Goal: Use online tool/utility: Utilize a website feature to perform a specific function

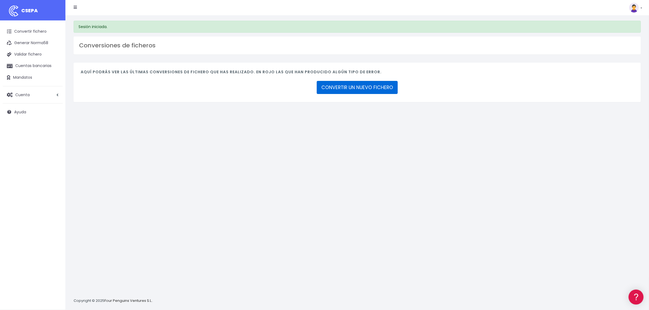
click at [370, 87] on link "CONVERTIR UN NUEVO FICHERO" at bounding box center [357, 87] width 81 height 13
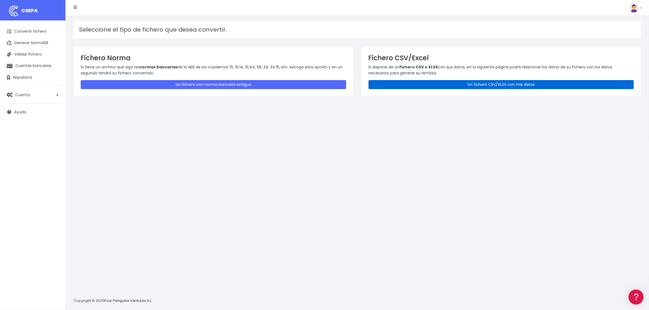
click at [423, 85] on link "Un fichero CSV/XLSX con mis datos" at bounding box center [500, 84] width 265 height 9
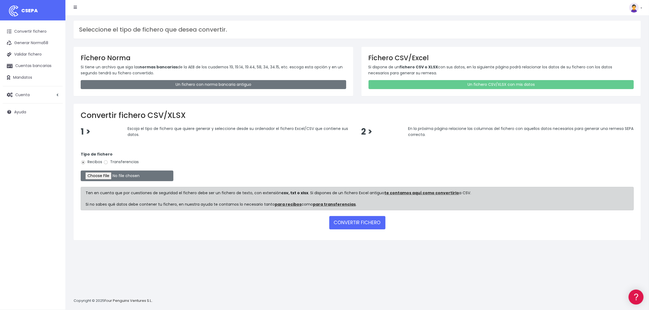
click at [119, 162] on label "Transferencias" at bounding box center [120, 162] width 35 height 6
click at [108, 162] on input "Transferencias" at bounding box center [105, 162] width 5 height 5
radio input "true"
click at [113, 176] on input "file" at bounding box center [127, 176] width 93 height 11
type input "C:\fakepath\2510011 SESS LKX 2333 FICHERO.xlsx"
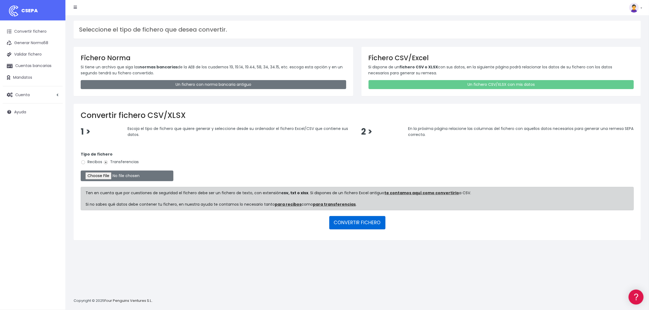
click at [341, 222] on button "CONVERTIR FICHERO" at bounding box center [357, 222] width 56 height 13
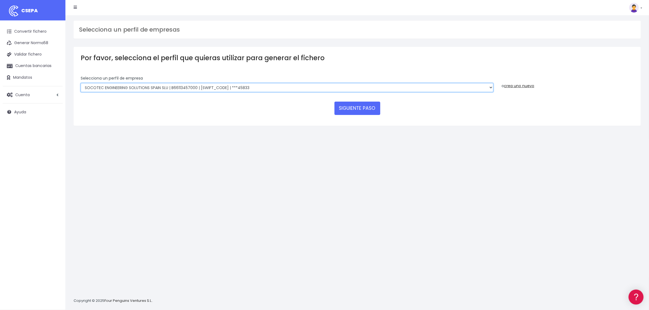
click at [261, 87] on select "SOCOTEC ENGINEERING SOLUTIONS SPAIN SLU | B66113457000 | CAIXESBBXXX | ***45833…" at bounding box center [287, 87] width 413 height 9
select select "2759"
click at [81, 83] on select "SOCOTEC ENGINEERING SOLUTIONS SPAIN SLU | B66113457000 | CAIXESBBXXX | ***45833…" at bounding box center [287, 87] width 413 height 9
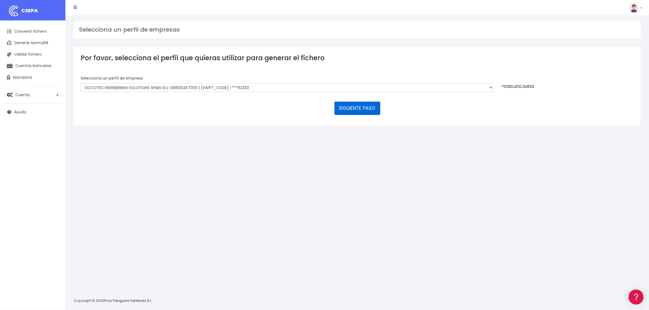
click at [348, 111] on button "SIGUIENTE PASO" at bounding box center [357, 108] width 46 height 13
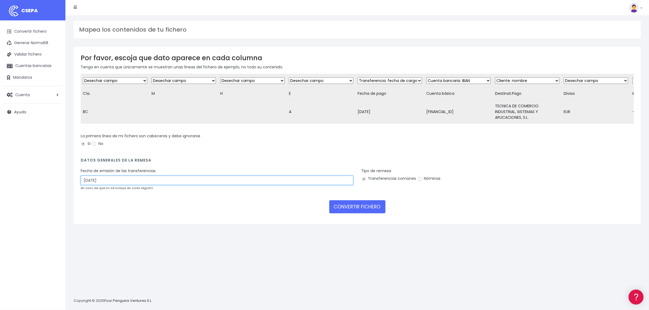
click at [117, 184] on input "[DATE]" at bounding box center [217, 180] width 272 height 9
click at [102, 215] on td "1" at bounding box center [102, 214] width 8 height 8
type input "[DATE]"
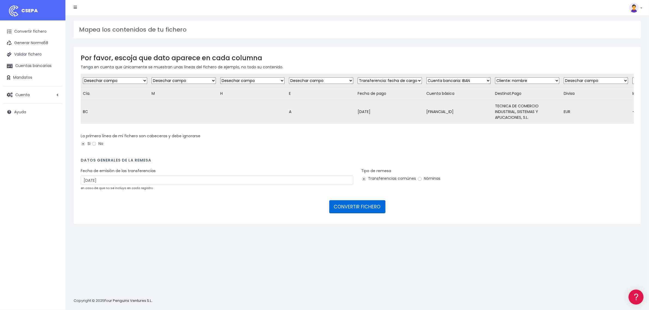
click at [368, 210] on button "CONVERTIR FICHERO" at bounding box center [357, 206] width 56 height 13
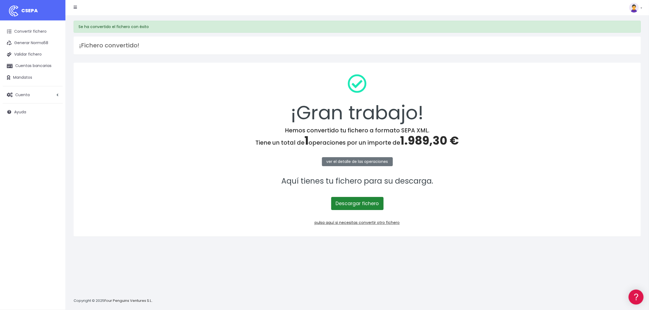
click at [360, 207] on link "Descargar fichero" at bounding box center [357, 203] width 52 height 13
